Goal: Browse casually: Explore the website without a specific task or goal

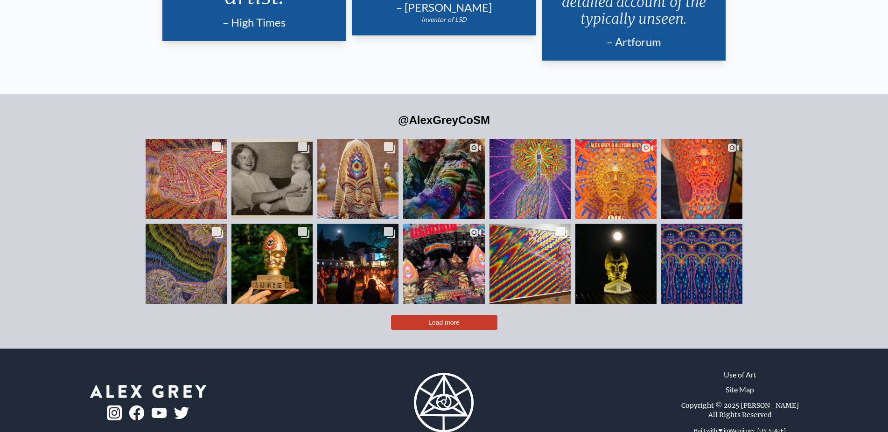
scroll to position [2314, 0]
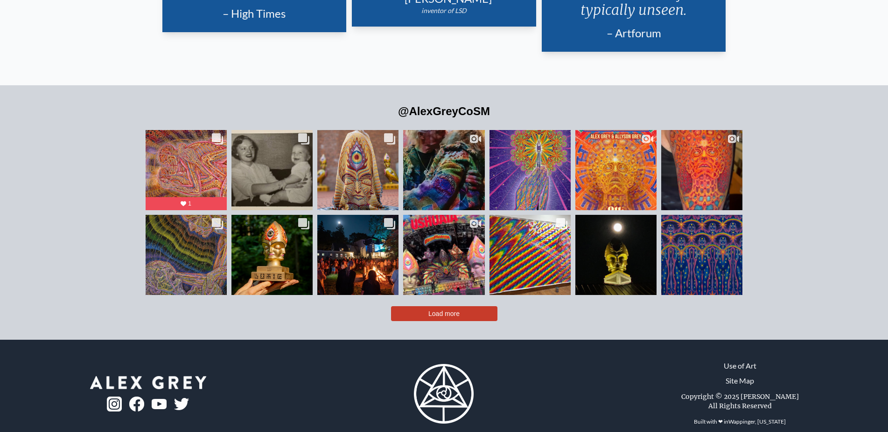
click at [439, 306] on button "Load more" at bounding box center [444, 313] width 106 height 15
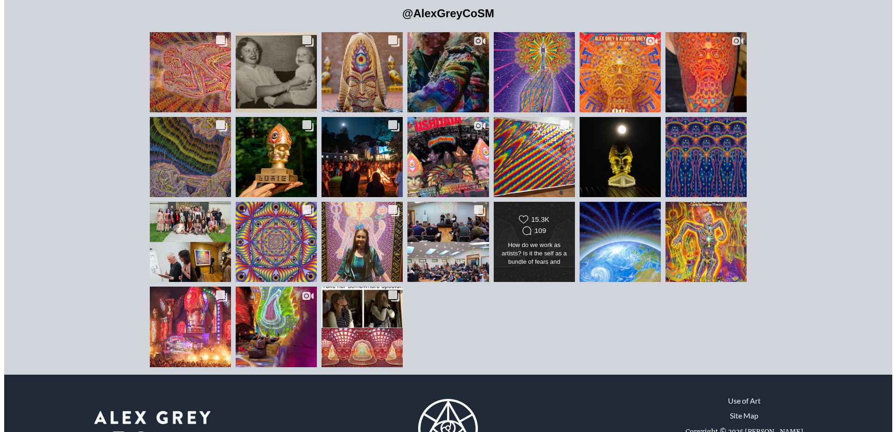
scroll to position [2419, 0]
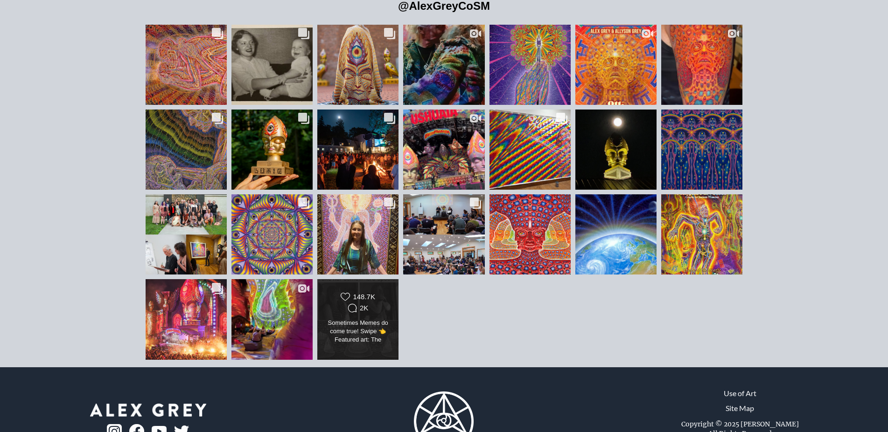
click at [344, 300] on div "Likes Count 148.7K Comments Count 2K Sometimes Memes do come true! Swipe 👈 Feat…" at bounding box center [358, 319] width 66 height 54
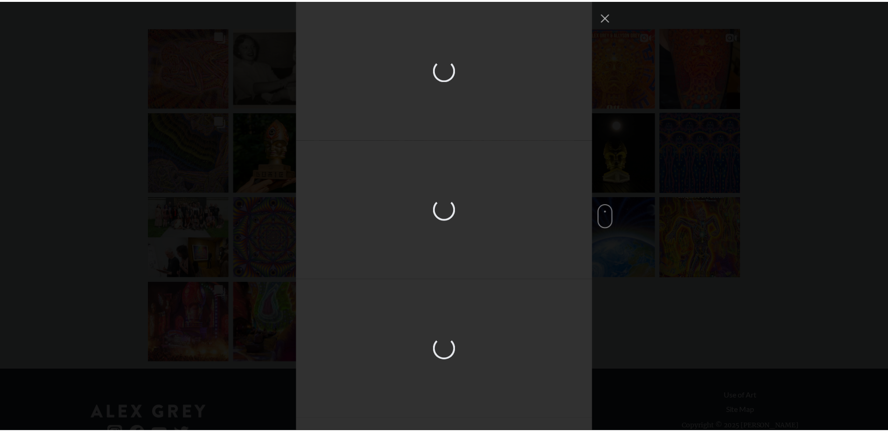
scroll to position [4060, 0]
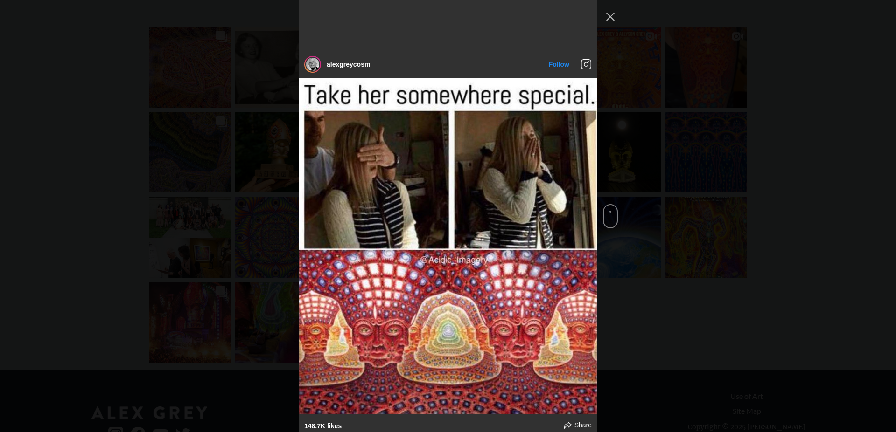
click at [759, 297] on div "alexgreycosm Follow" at bounding box center [448, 216] width 896 height 432
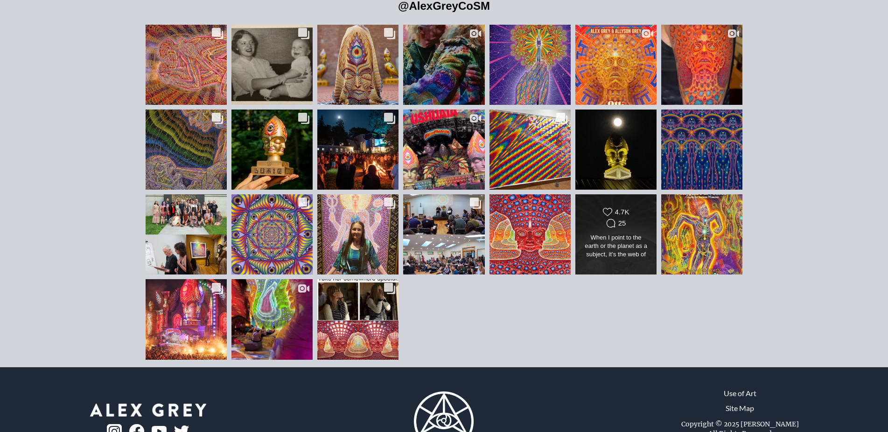
click at [628, 236] on div "When I point to the earth or the planet as a subject, it’s the web of life. It’…" at bounding box center [616, 247] width 66 height 26
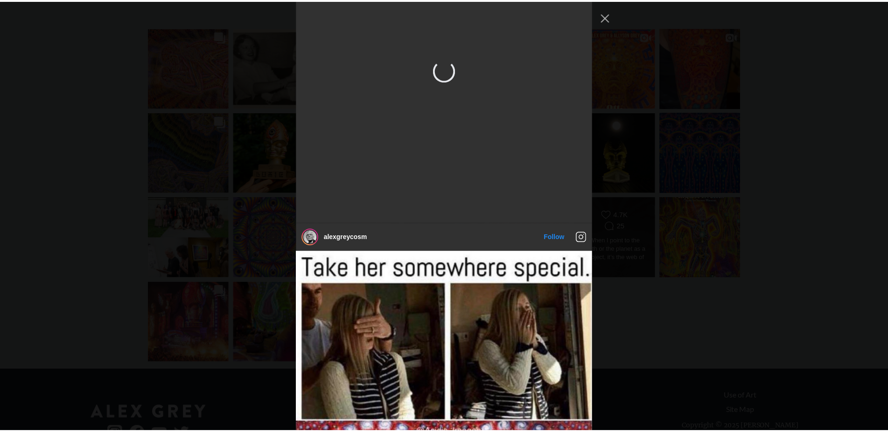
scroll to position [3270, 0]
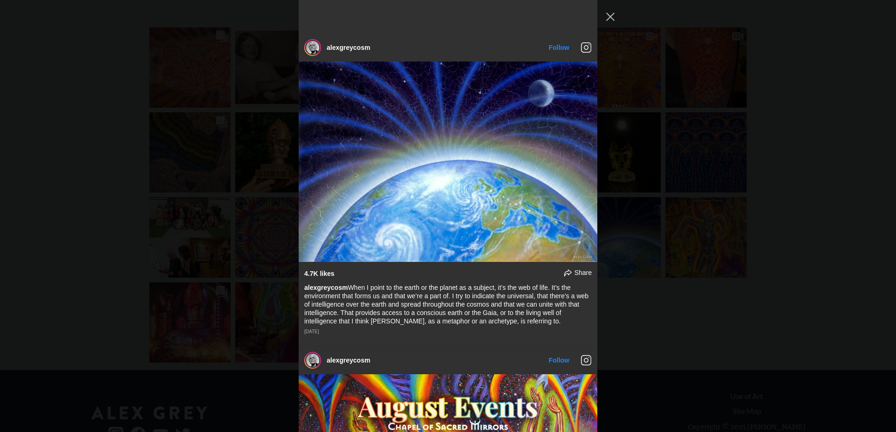
click at [798, 202] on div "alexgreycosm Follow" at bounding box center [448, 216] width 896 height 432
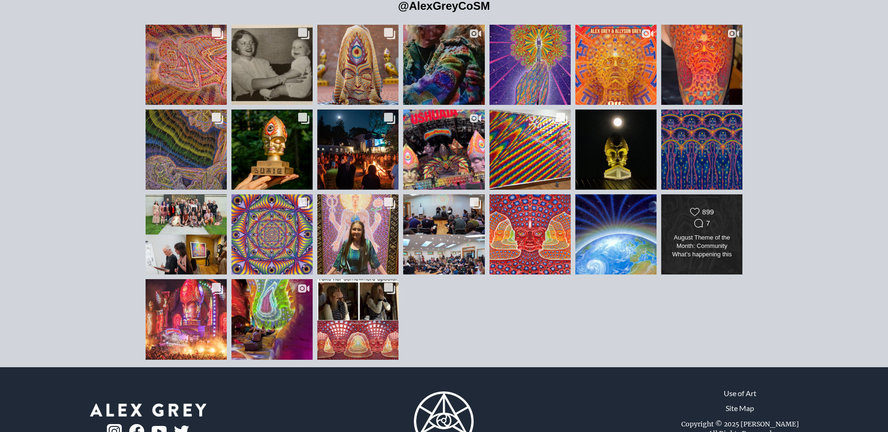
click at [685, 234] on div "August Theme of the Month: Community What’s happening this month at CoSM?  🌟Ent…" at bounding box center [702, 247] width 66 height 26
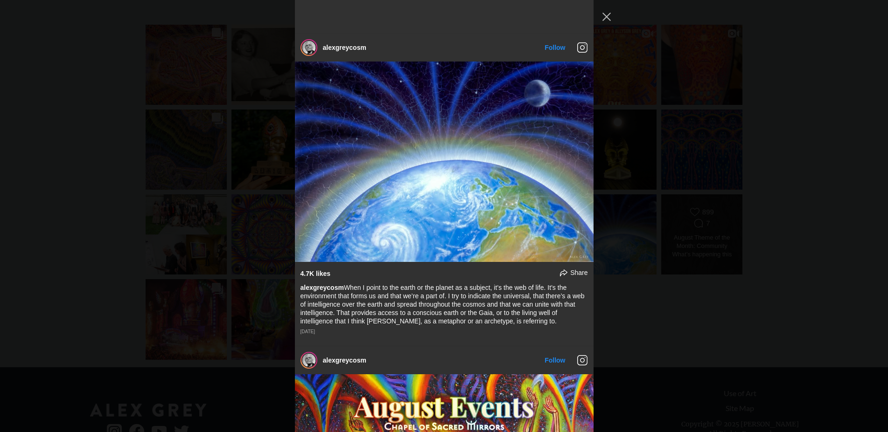
scroll to position [3583, 0]
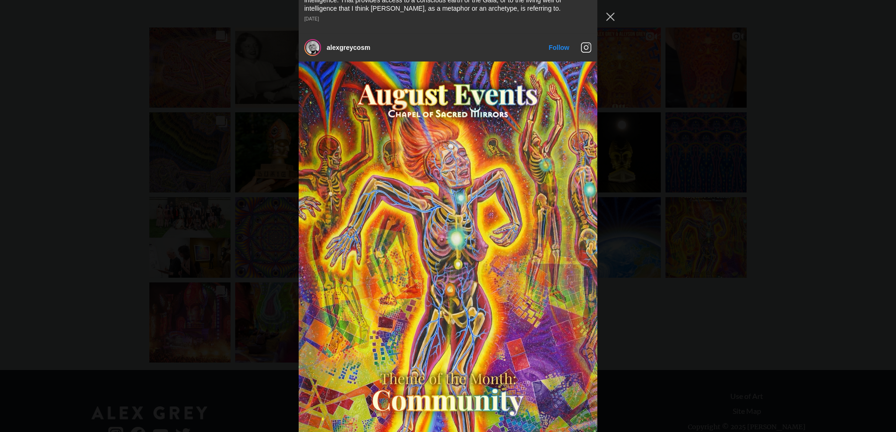
click at [770, 202] on div "alexgreycosm Follow" at bounding box center [448, 216] width 896 height 432
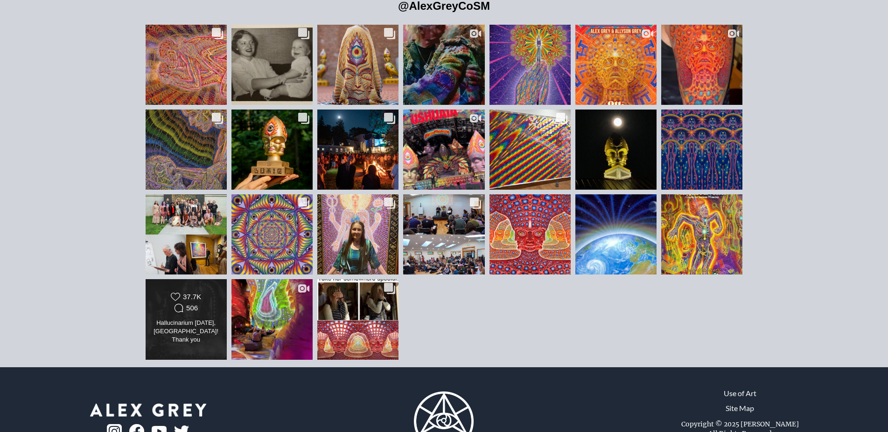
click at [203, 292] on div "Likes Count 37.7K Comments Count 506" at bounding box center [186, 303] width 66 height 22
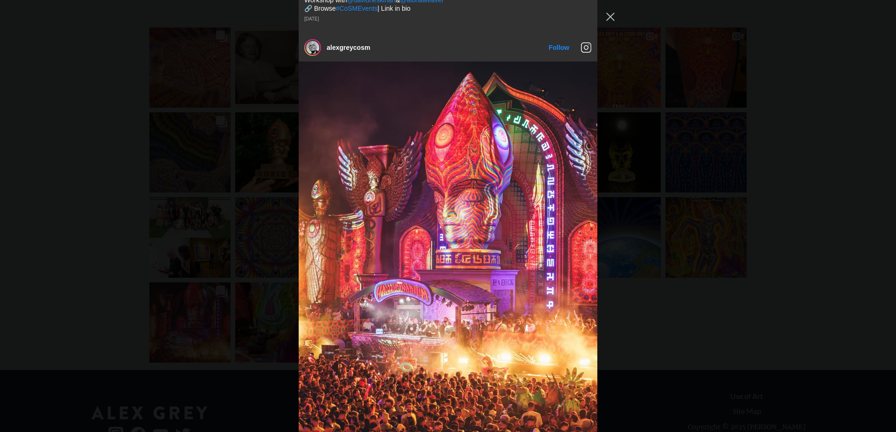
click at [772, 213] on div "alexgreycosm Follow" at bounding box center [448, 216] width 896 height 432
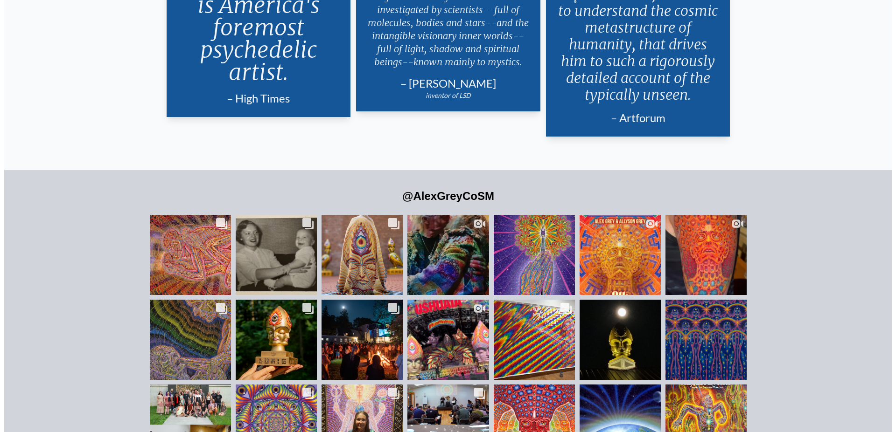
scroll to position [2324, 0]
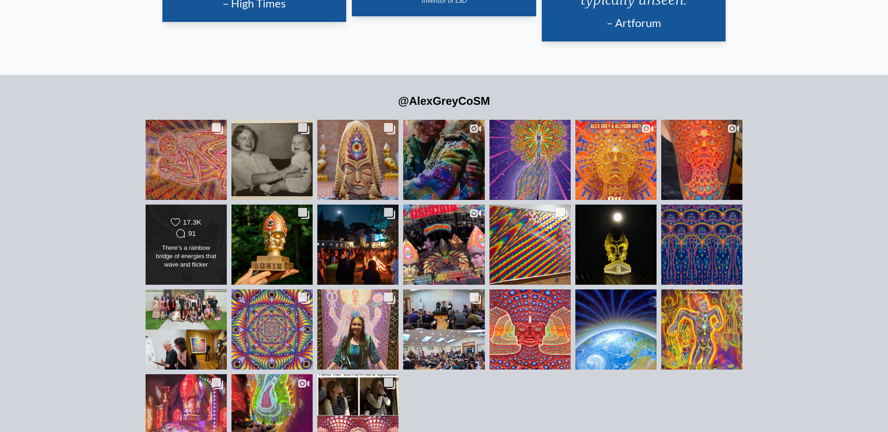
click at [175, 244] on div "There’s a rainbow bridge of energies that wave and flicker between ourselves an…" at bounding box center [186, 257] width 66 height 26
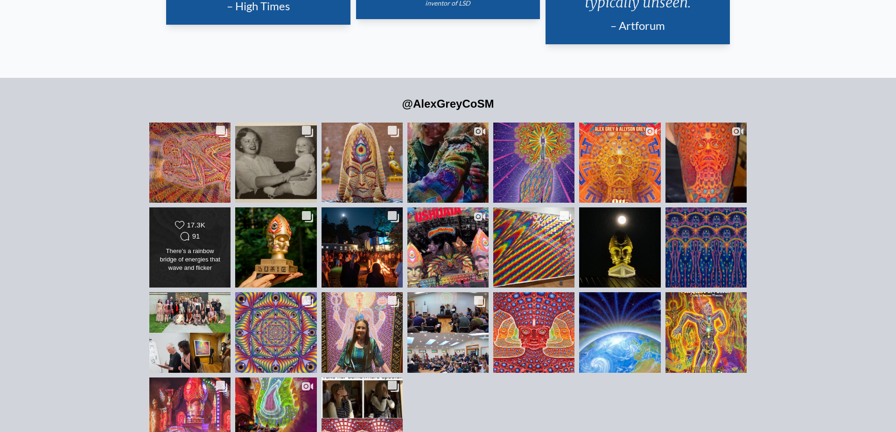
scroll to position [1208, 0]
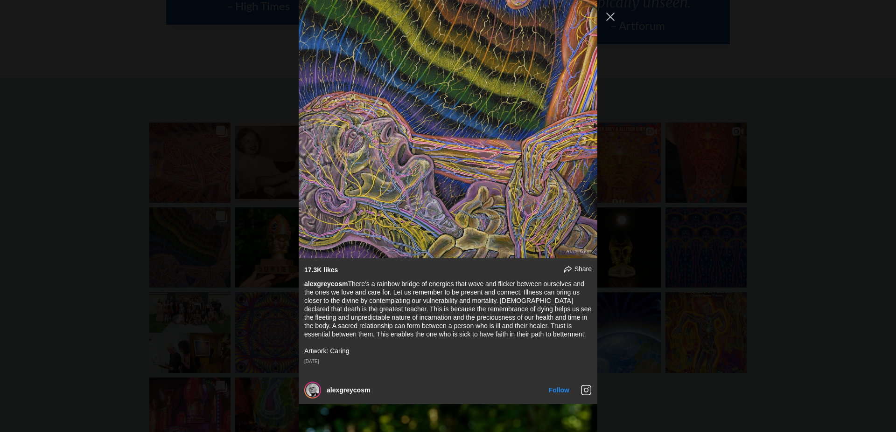
click at [792, 241] on div "alexgreycosm Follow" at bounding box center [448, 216] width 896 height 432
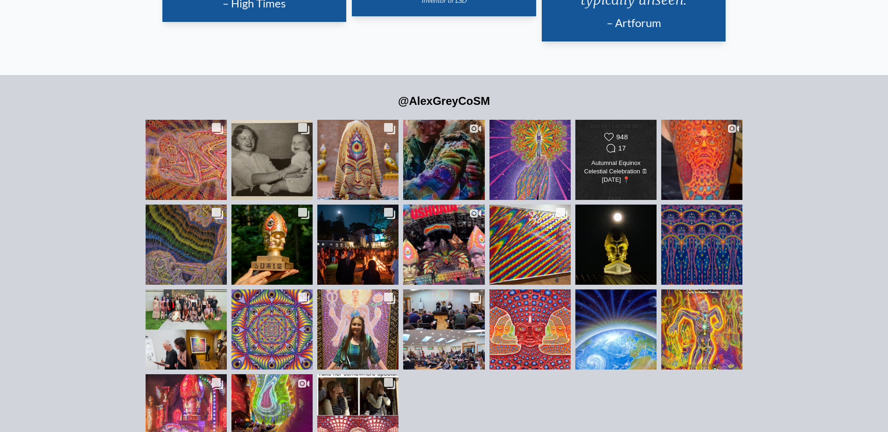
click at [606, 166] on div "Autumnal Equinox Celestial Celebration 🗓 [DATE] 📍 @chapelofsacredmirrors 🎶 Musi…" at bounding box center [616, 172] width 66 height 26
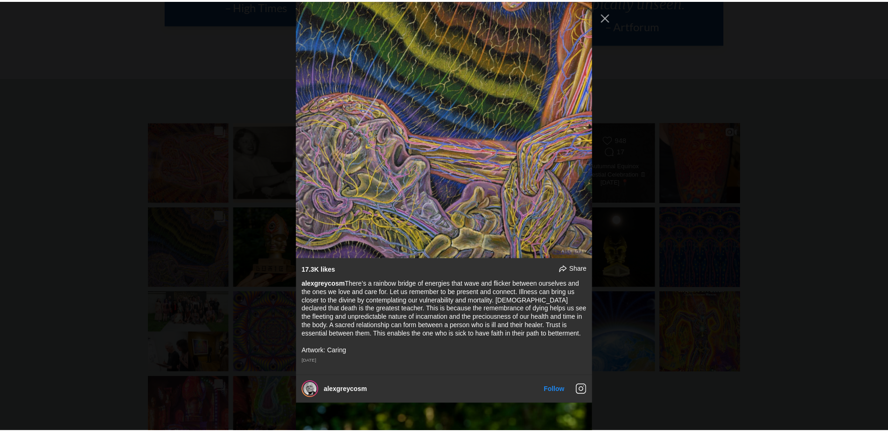
scroll to position [706, 0]
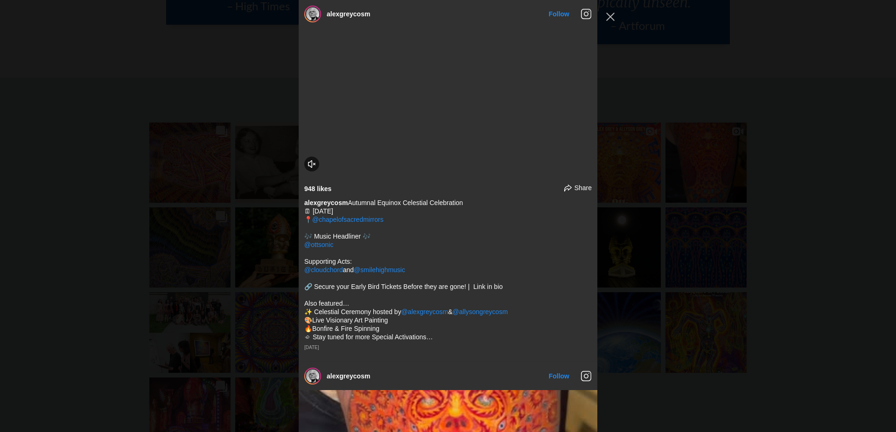
click at [759, 259] on div "alexgreycosm Follow" at bounding box center [448, 216] width 896 height 432
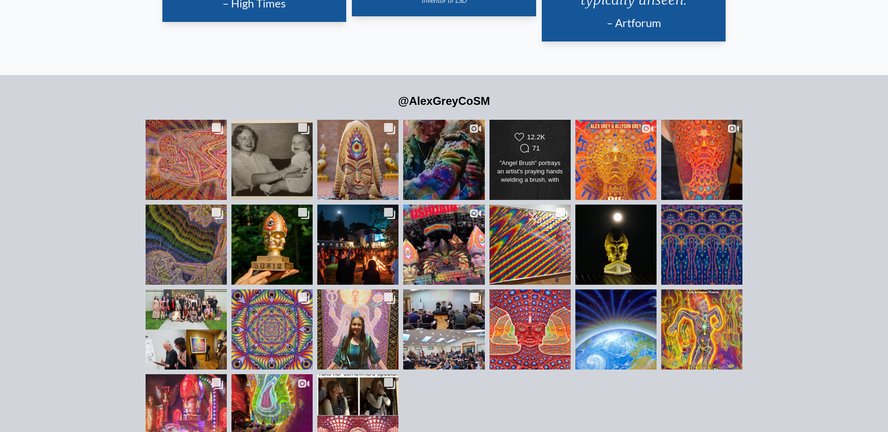
click at [537, 159] on div ""Angel Brush" portrays an artist’s praying hands wielding a brush, with tiny lu…" at bounding box center [530, 172] width 66 height 26
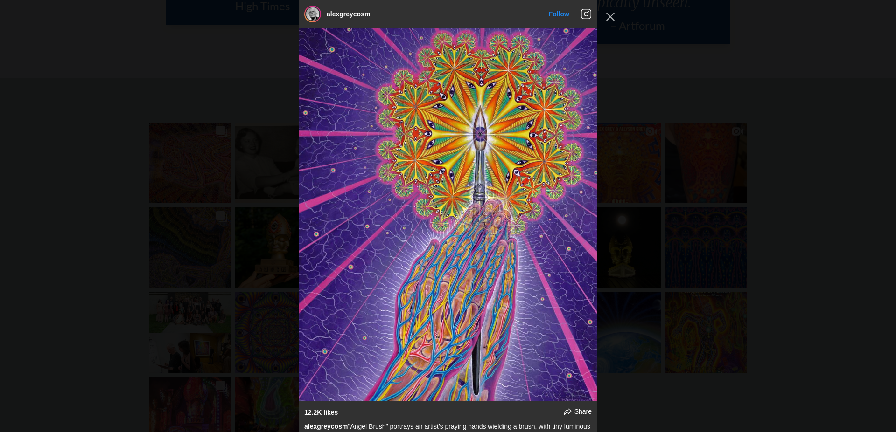
click at [769, 209] on div "alexgreycosm Follow" at bounding box center [448, 216] width 896 height 432
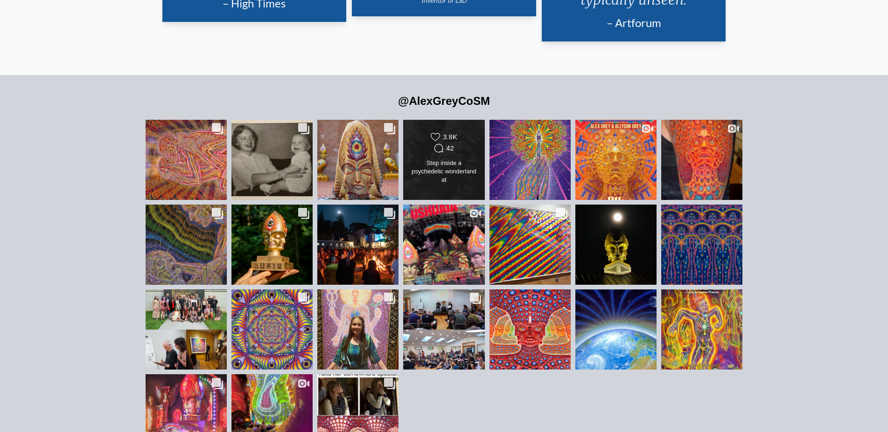
click at [459, 166] on div "Step inside a psychedelic wonderland at [GEOGRAPHIC_DATA] by @alexgreycosm & @a…" at bounding box center [444, 172] width 66 height 26
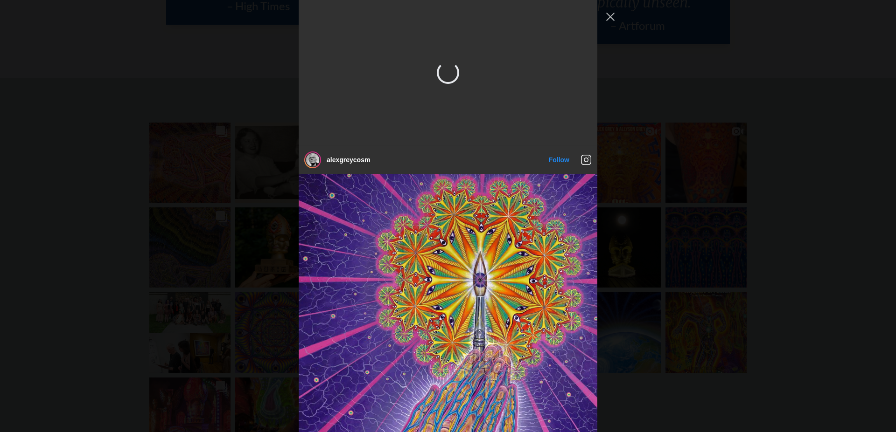
click at [760, 217] on div "alexgreycosm Follow" at bounding box center [448, 216] width 896 height 432
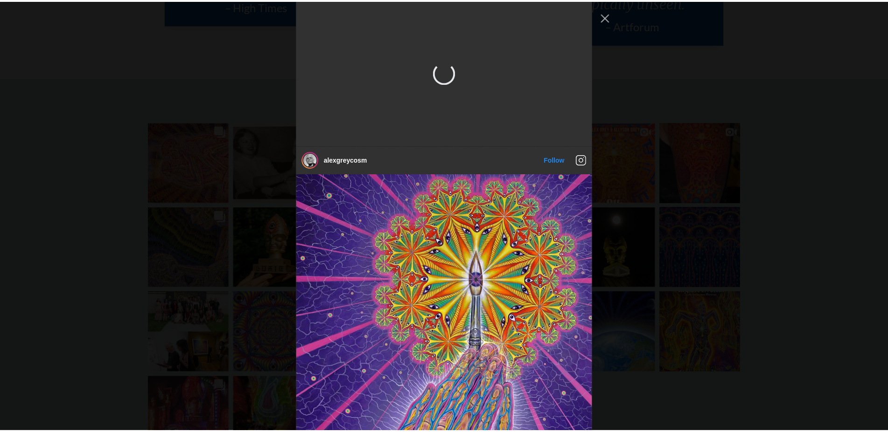
scroll to position [420, 0]
